Goal: Task Accomplishment & Management: Manage account settings

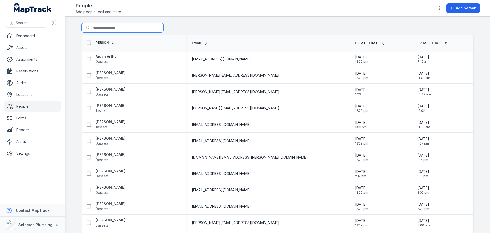
click at [127, 29] on input "Search for people" at bounding box center [123, 28] width 82 height 10
type input "*****"
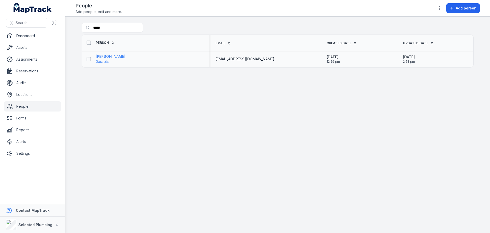
click at [109, 56] on strong "[PERSON_NAME]" at bounding box center [111, 56] width 30 height 5
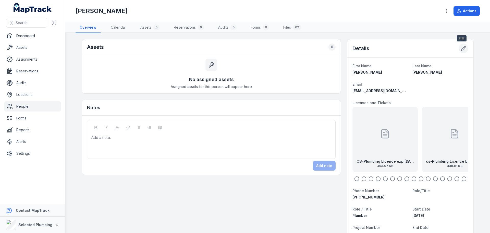
click at [462, 47] on icon at bounding box center [463, 48] width 4 height 4
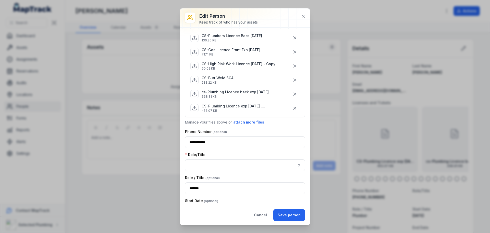
scroll to position [230, 0]
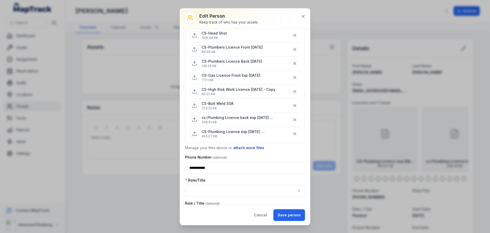
click at [244, 147] on button "attach more files" at bounding box center [248, 148] width 31 height 6
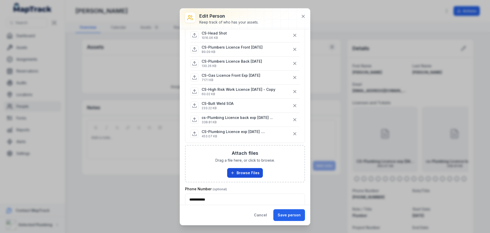
click at [240, 169] on button "Browse Files" at bounding box center [245, 173] width 36 height 10
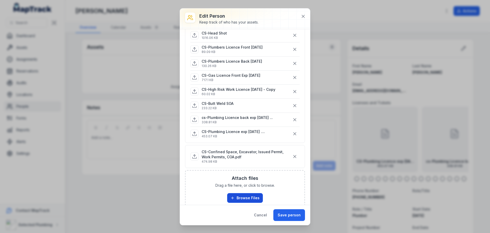
click at [247, 198] on button "Browse Files" at bounding box center [245, 198] width 36 height 10
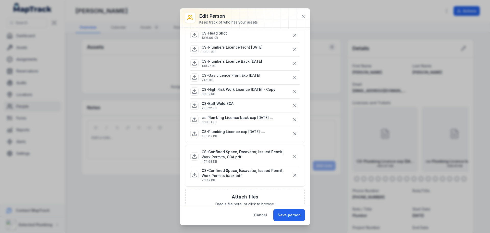
click at [285, 213] on button "Save person" at bounding box center [289, 215] width 32 height 12
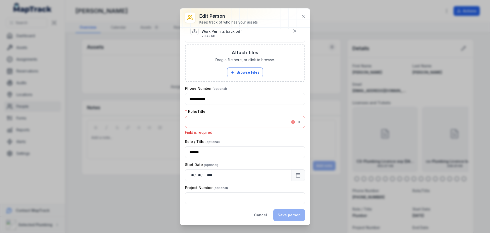
scroll to position [379, 0]
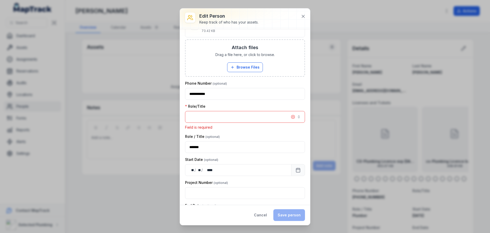
click at [228, 115] on button "button" at bounding box center [245, 117] width 120 height 12
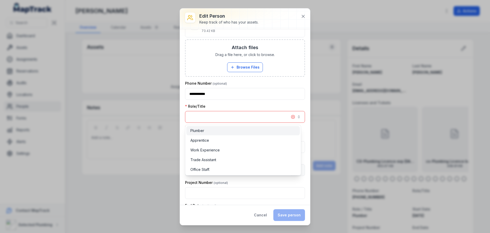
click at [224, 133] on div "Plumber" at bounding box center [243, 130] width 114 height 9
click at [234, 103] on div "**********" at bounding box center [245, 175] width 120 height 1041
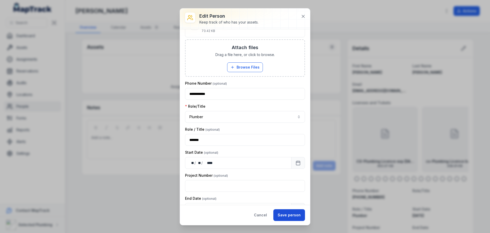
click at [289, 216] on button "Save person" at bounding box center [289, 215] width 32 height 12
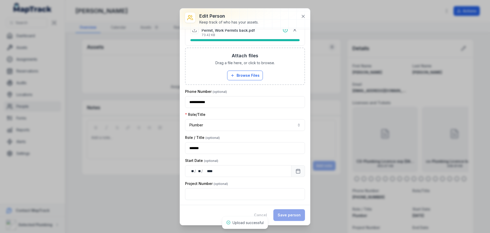
scroll to position [383, 0]
